Goal: Task Accomplishment & Management: Manage account settings

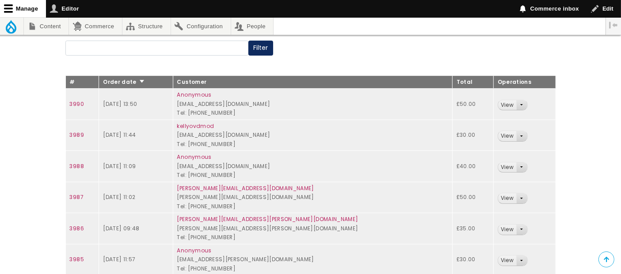
scroll to position [147, 0]
click at [498, 101] on link "View" at bounding box center [507, 105] width 18 height 10
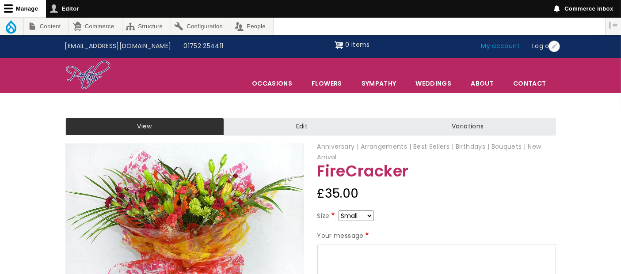
click at [492, 45] on link "My account" at bounding box center [500, 46] width 51 height 17
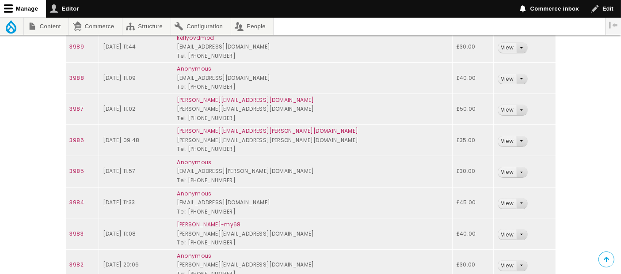
scroll to position [285, 0]
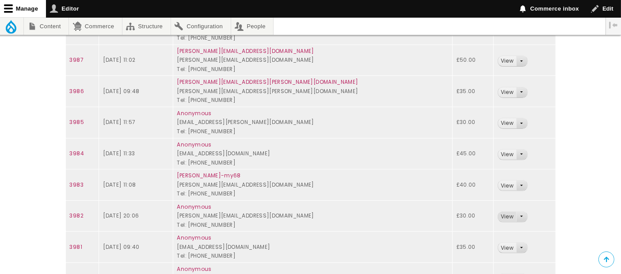
click at [498, 213] on link "View" at bounding box center [507, 217] width 18 height 10
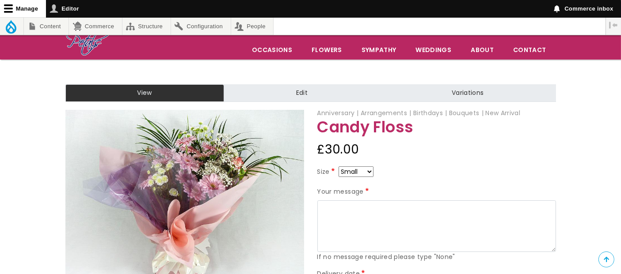
scroll to position [49, 0]
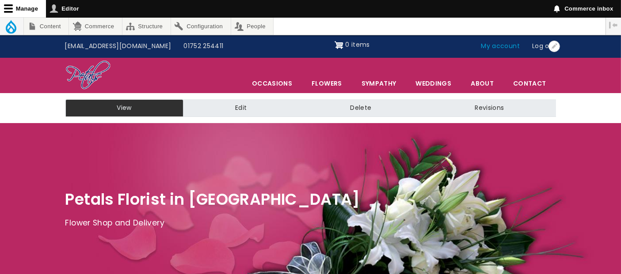
click at [490, 45] on link "My account" at bounding box center [500, 46] width 51 height 17
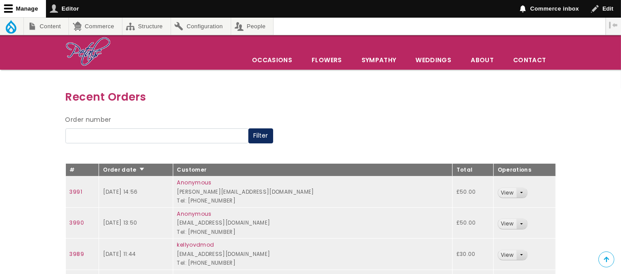
scroll to position [98, 0]
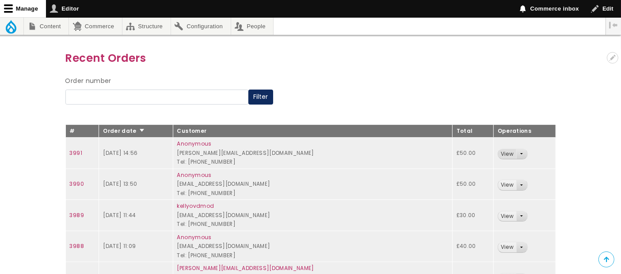
click at [498, 152] on link "View" at bounding box center [507, 154] width 18 height 10
